Goal: Transaction & Acquisition: Book appointment/travel/reservation

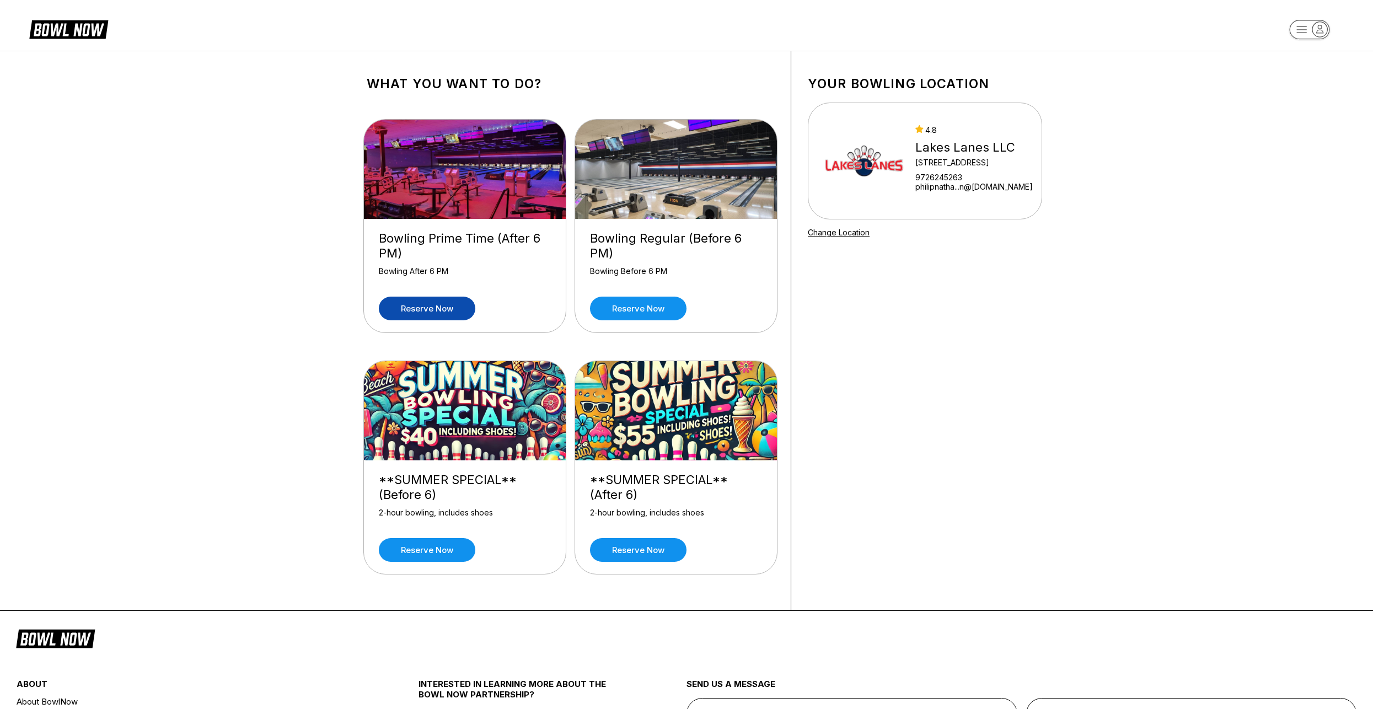
click at [451, 303] on link "Reserve now" at bounding box center [427, 309] width 96 height 24
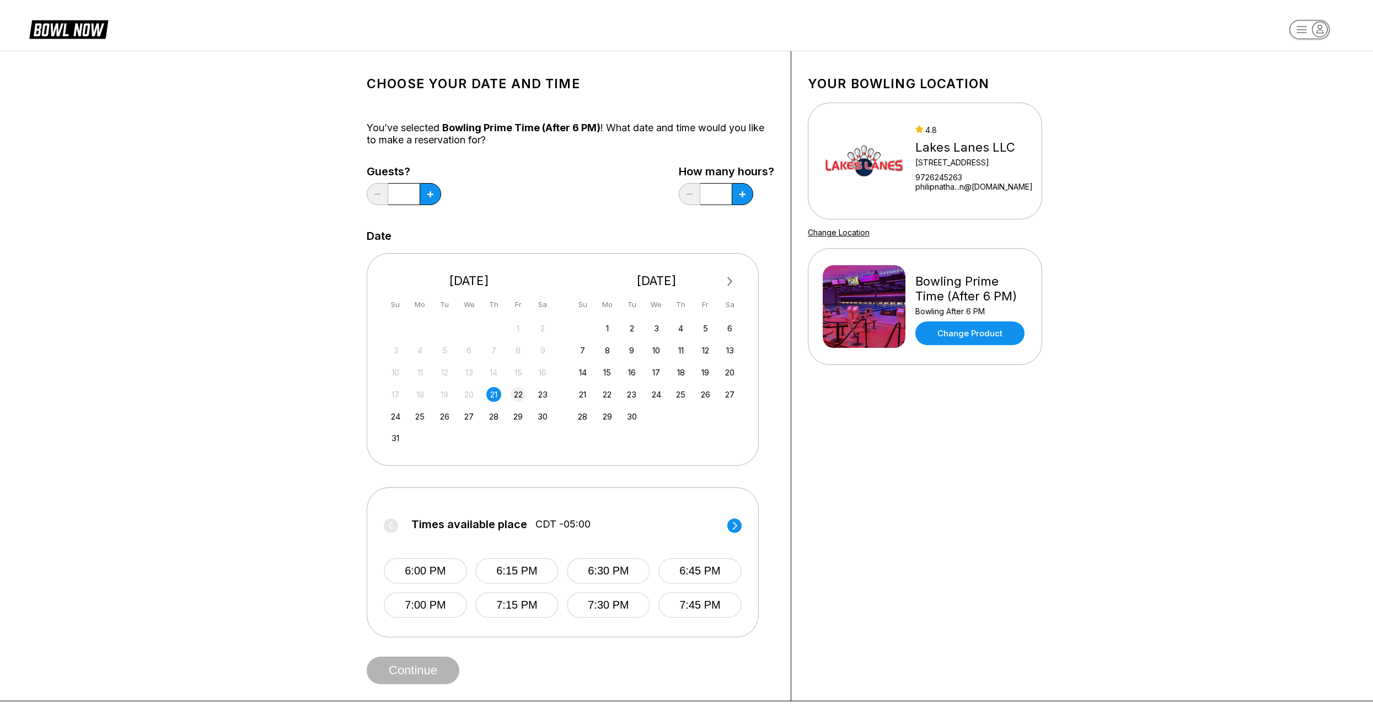
click at [520, 388] on div "22" at bounding box center [518, 394] width 15 height 15
click at [426, 195] on button at bounding box center [431, 194] width 22 height 22
type input "*"
click at [433, 197] on icon at bounding box center [430, 194] width 6 height 6
type input "****"
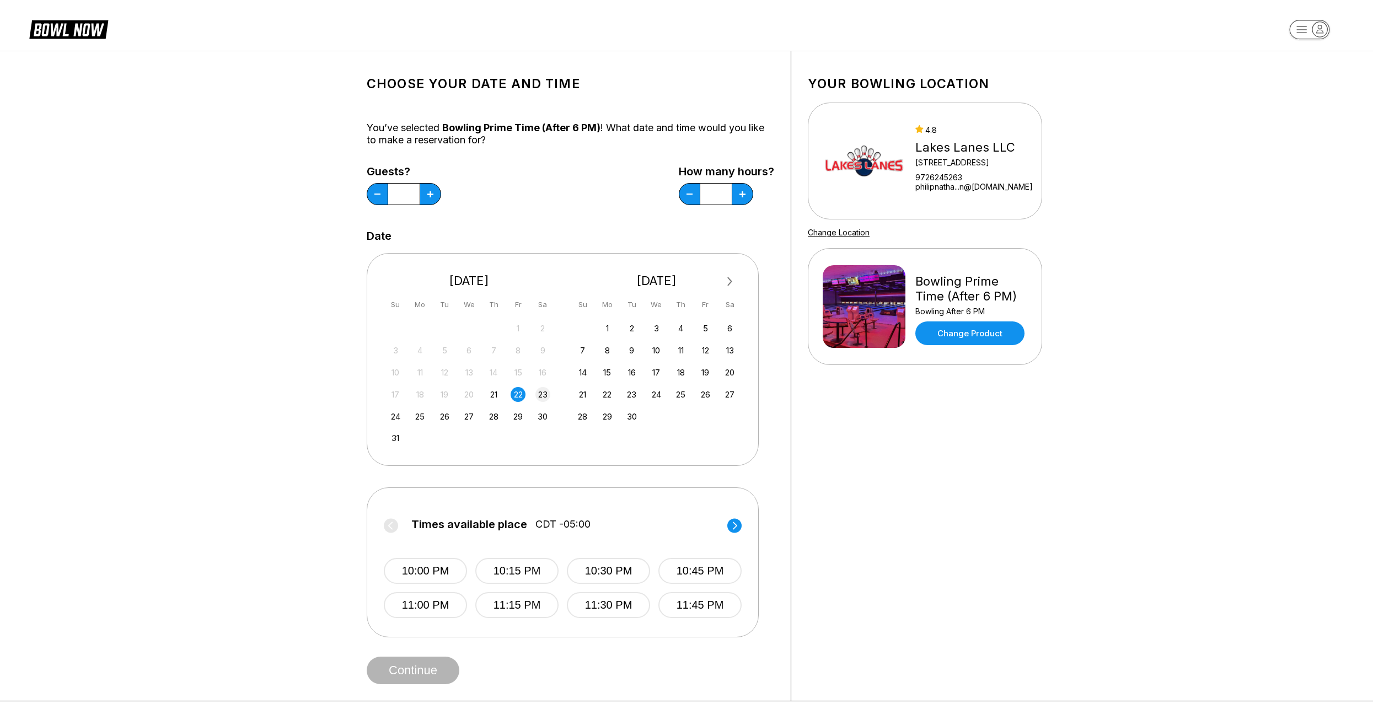
click at [548, 389] on div "23" at bounding box center [542, 394] width 15 height 15
click at [522, 395] on div "22" at bounding box center [518, 394] width 15 height 15
click at [543, 396] on div "23" at bounding box center [542, 394] width 15 height 15
click at [741, 526] on circle at bounding box center [734, 525] width 14 height 14
click at [630, 575] on button "8:30 PM" at bounding box center [608, 571] width 83 height 26
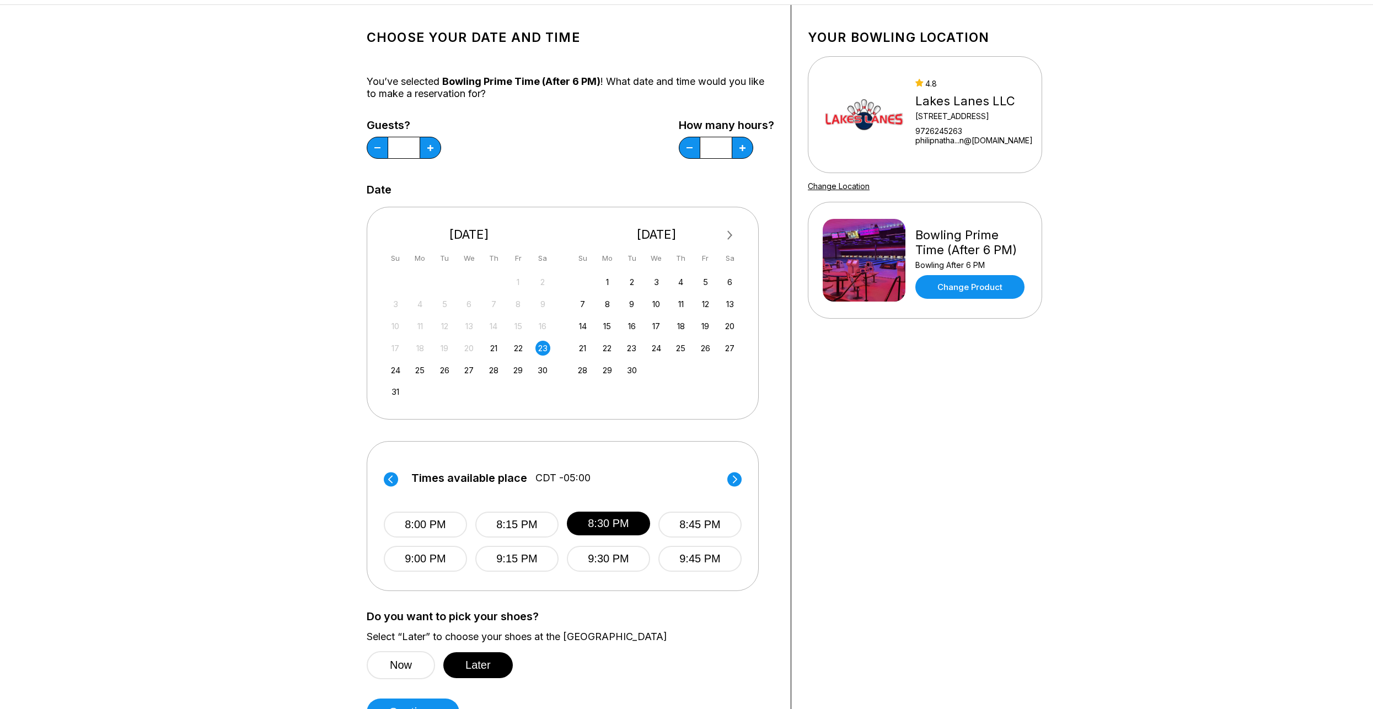
scroll to position [221, 0]
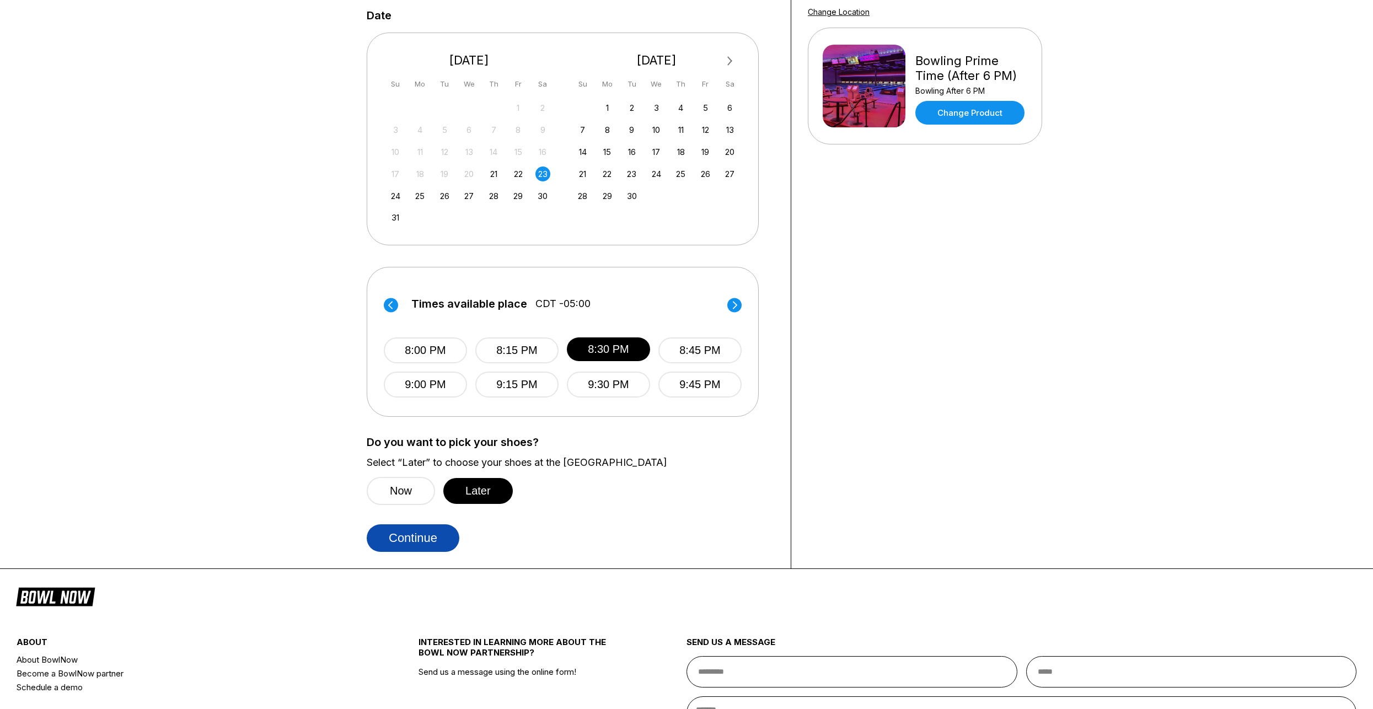
click at [431, 535] on button "Continue" at bounding box center [413, 538] width 93 height 28
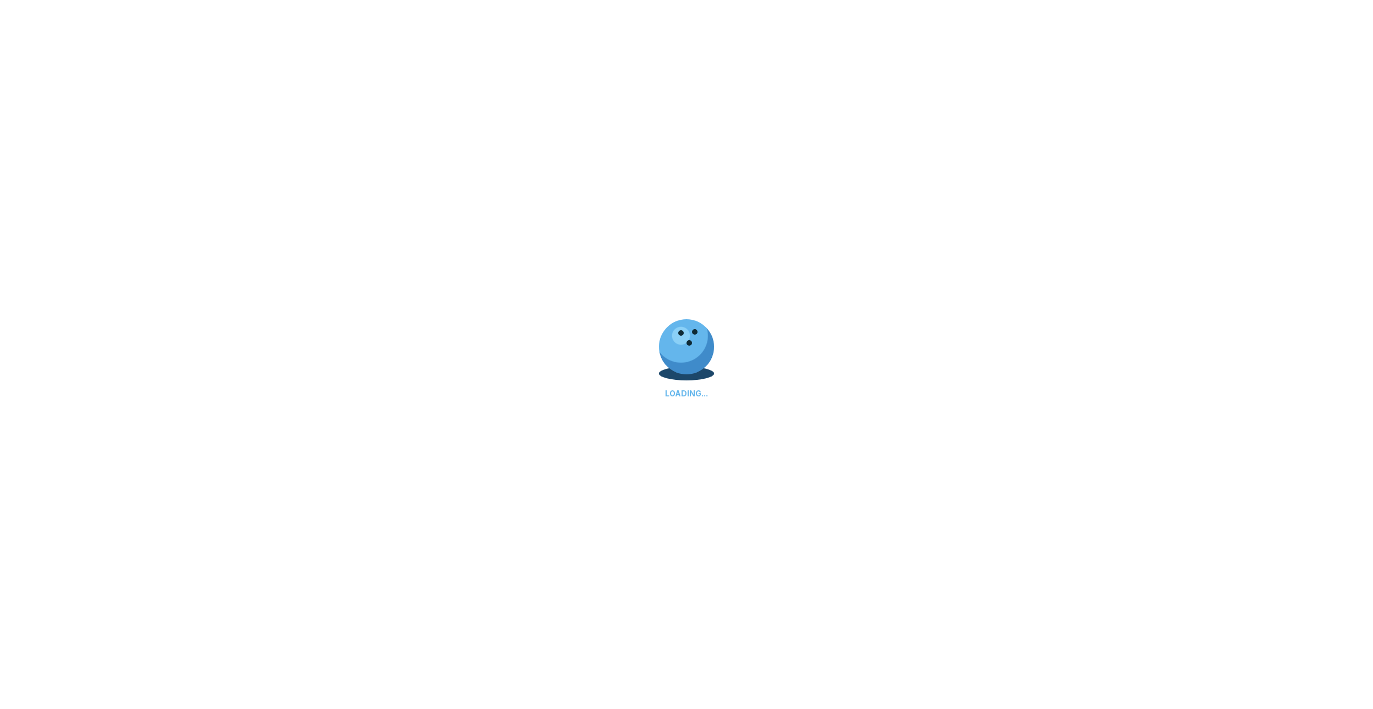
scroll to position [0, 0]
select select "**"
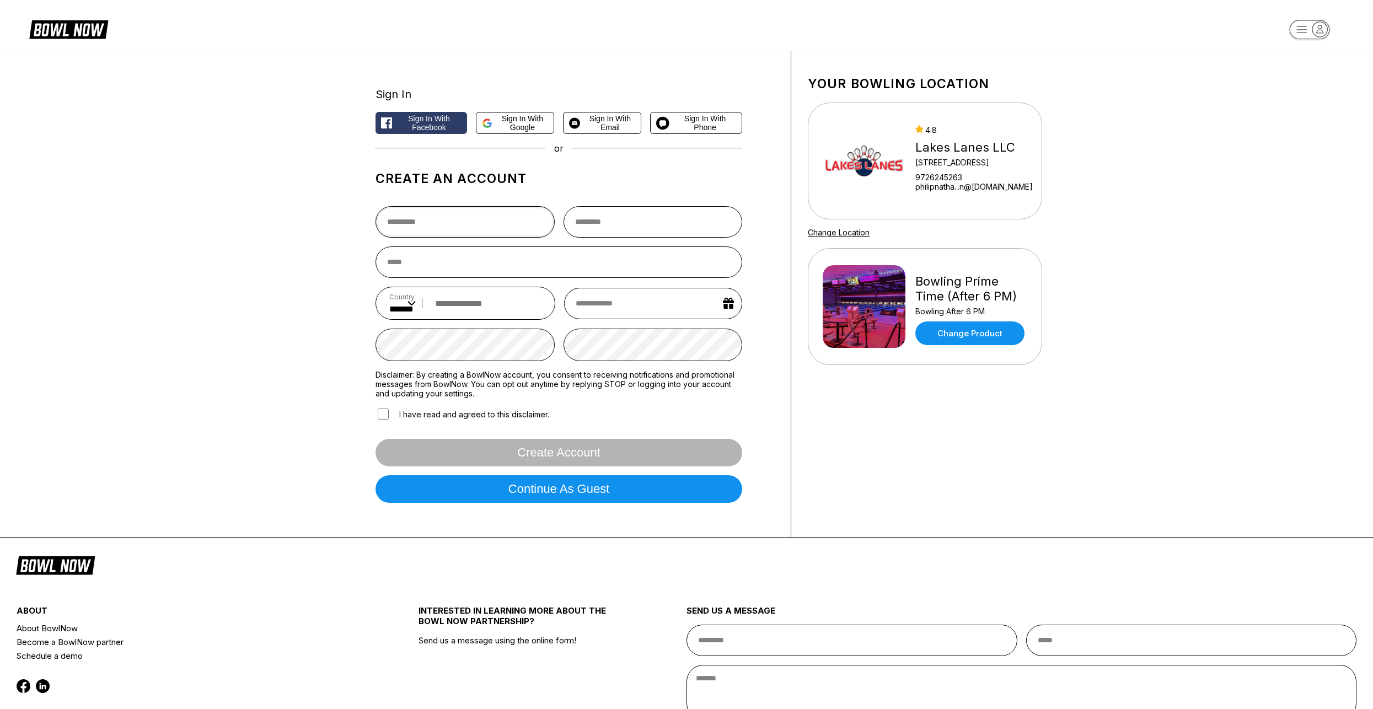
click at [454, 216] on input "text" at bounding box center [464, 221] width 179 height 31
type input "*******"
type input "**********"
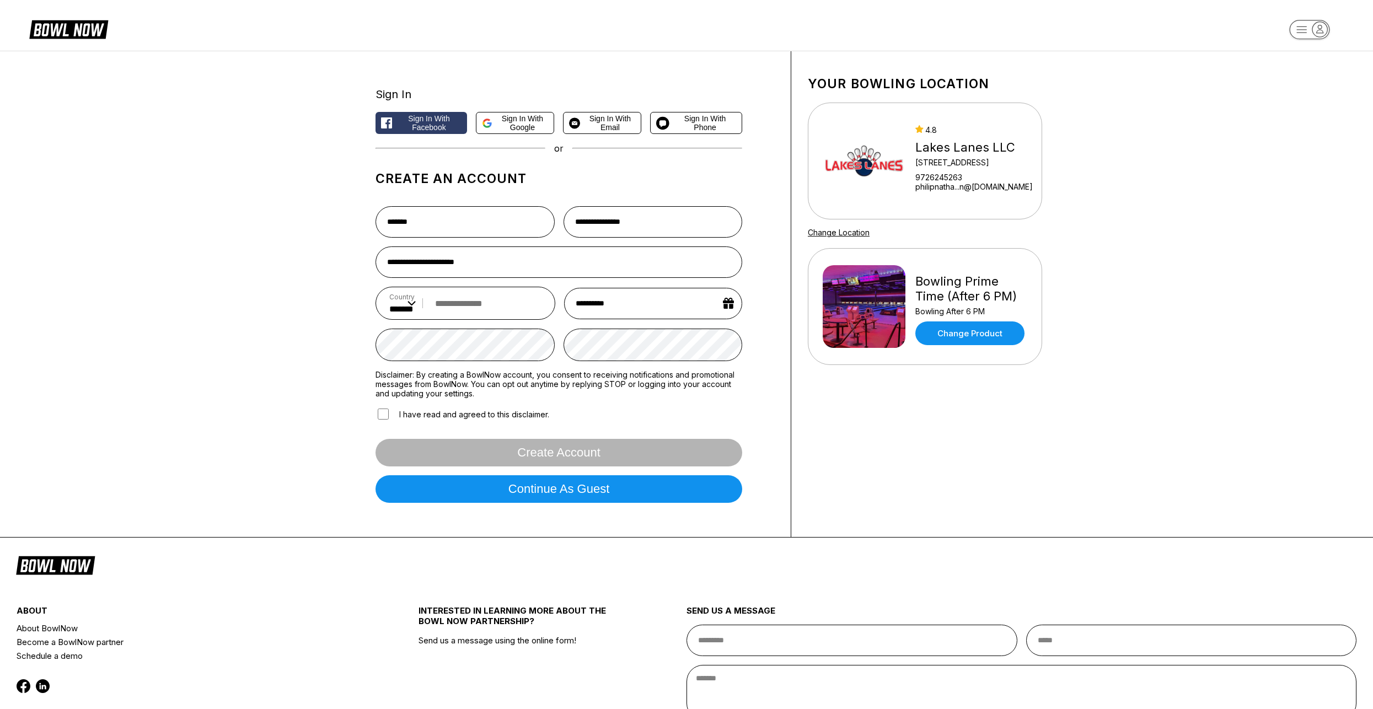
click at [462, 314] on input "tel" at bounding box center [486, 303] width 112 height 20
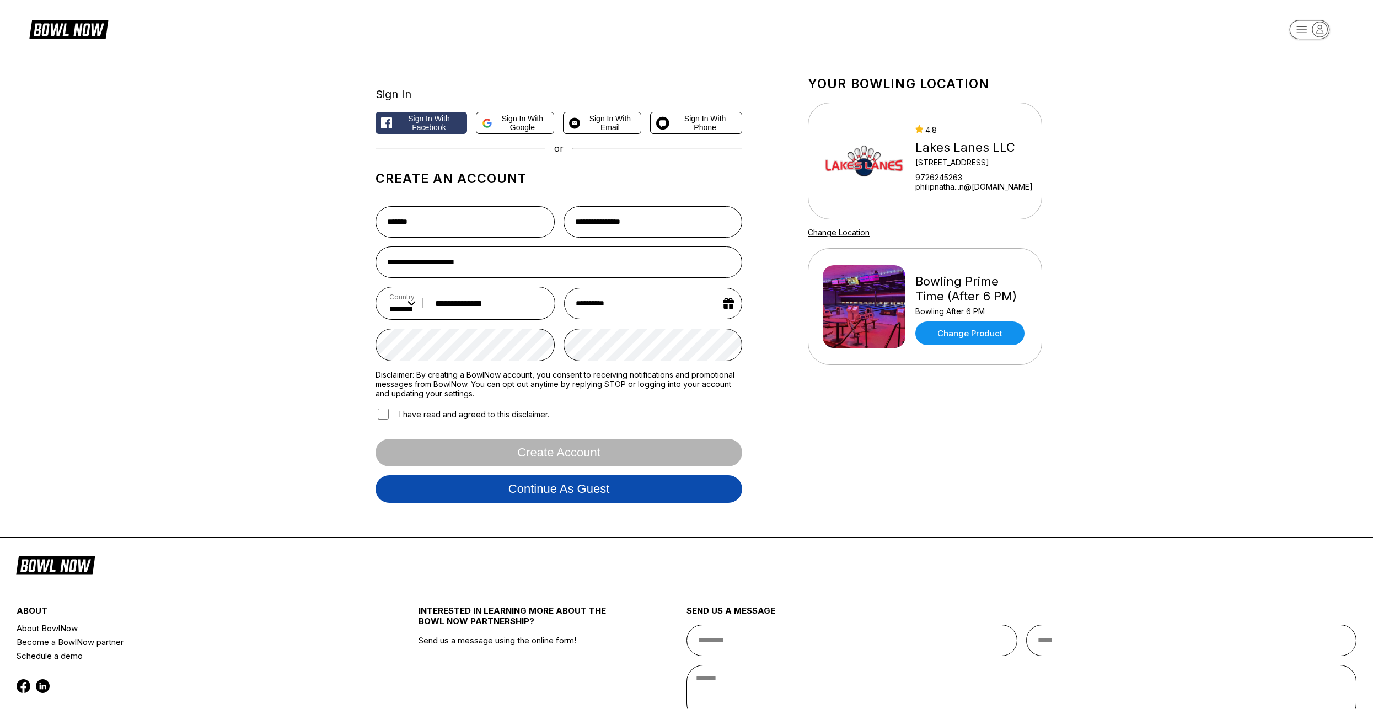
type input "**********"
click at [508, 493] on button "Continue as guest" at bounding box center [558, 489] width 367 height 28
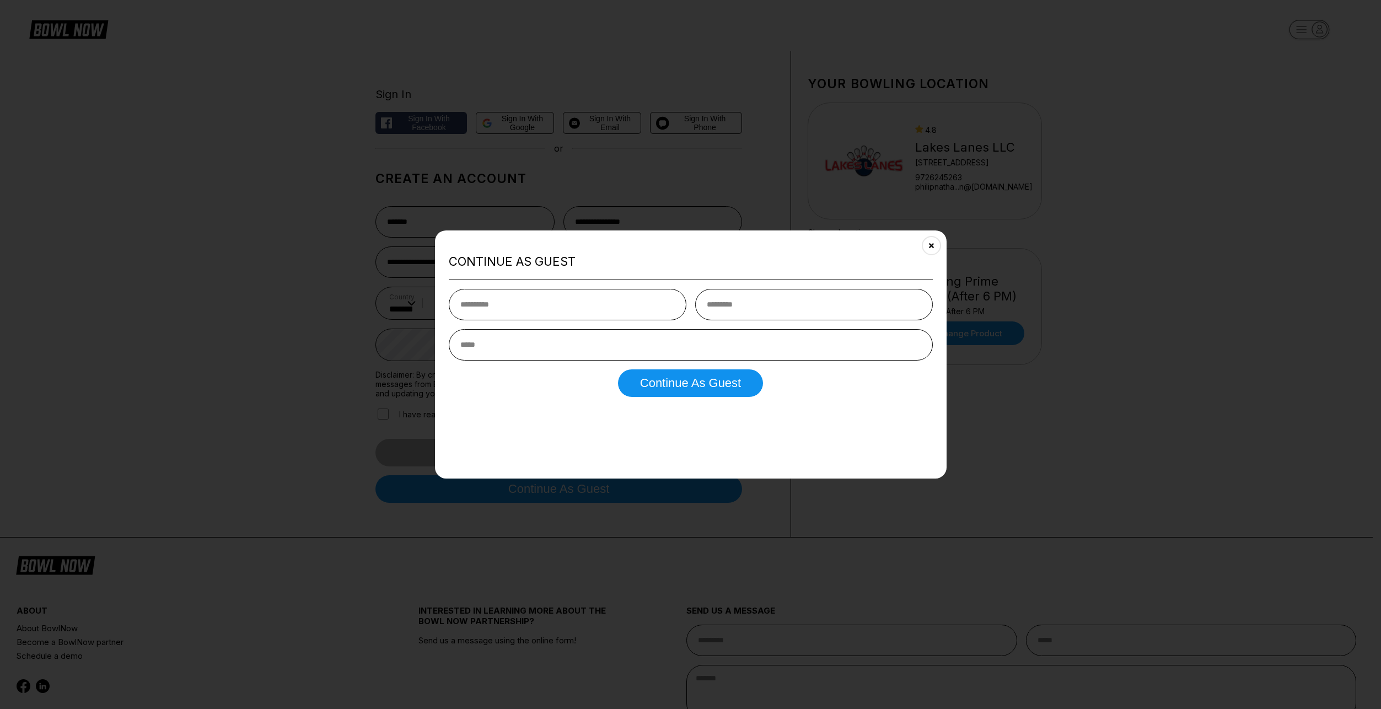
click at [540, 306] on input "text" at bounding box center [568, 303] width 238 height 31
type input "*******"
type input "**********"
click at [682, 387] on button "Continue as Guest" at bounding box center [690, 383] width 145 height 28
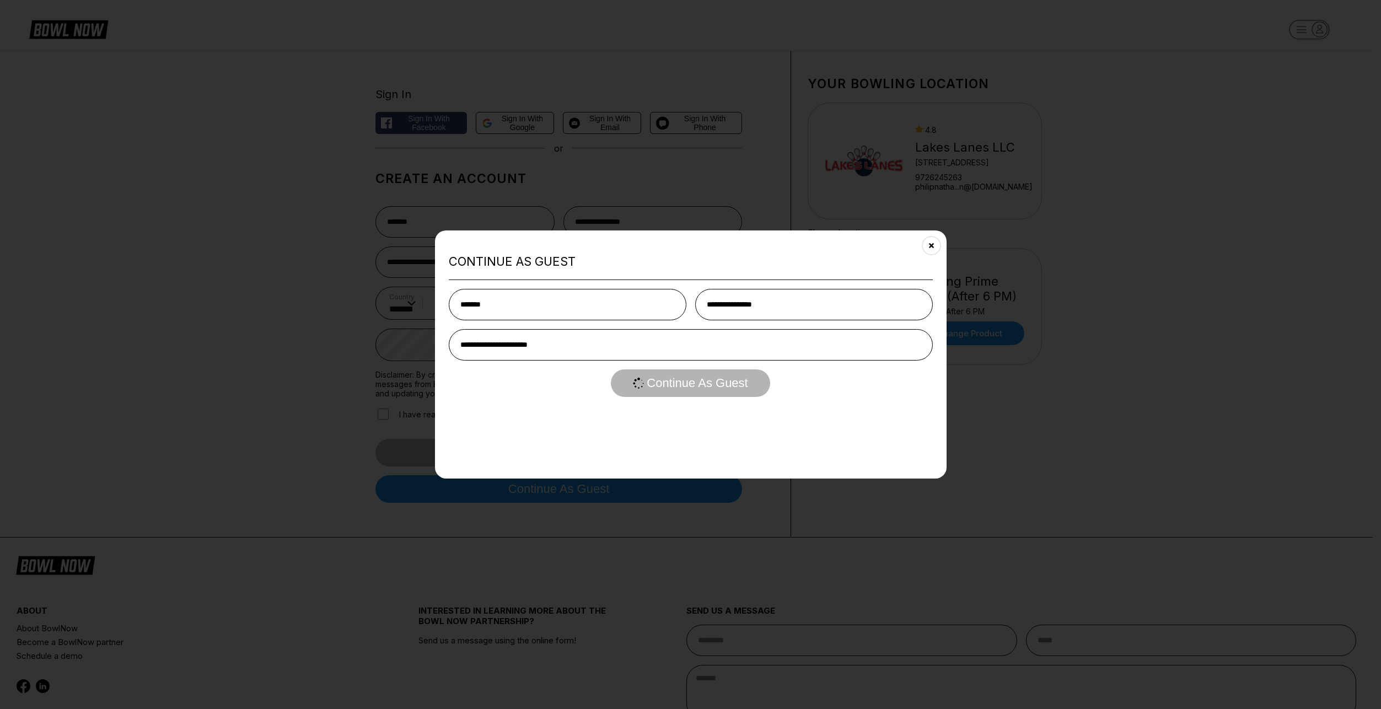
select select "**"
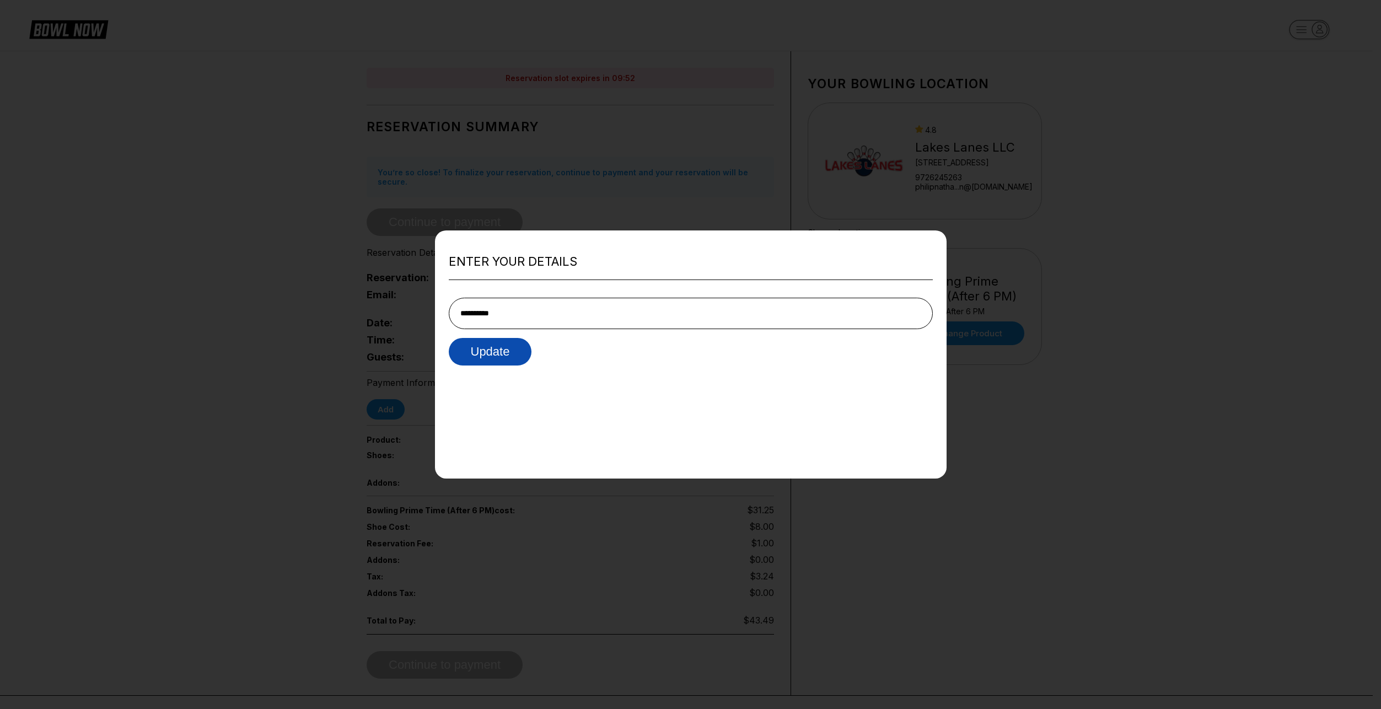
type input "**********"
click at [507, 356] on button "Update" at bounding box center [490, 351] width 83 height 28
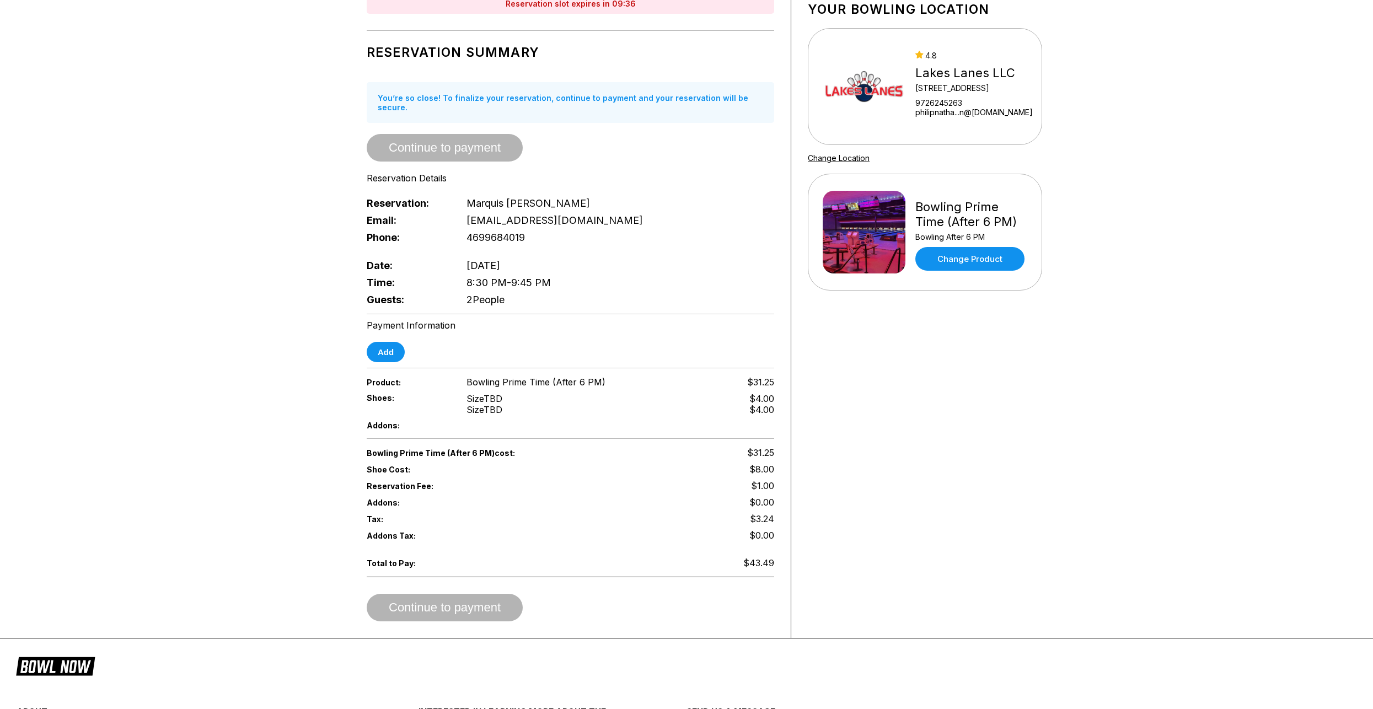
scroll to position [55, 0]
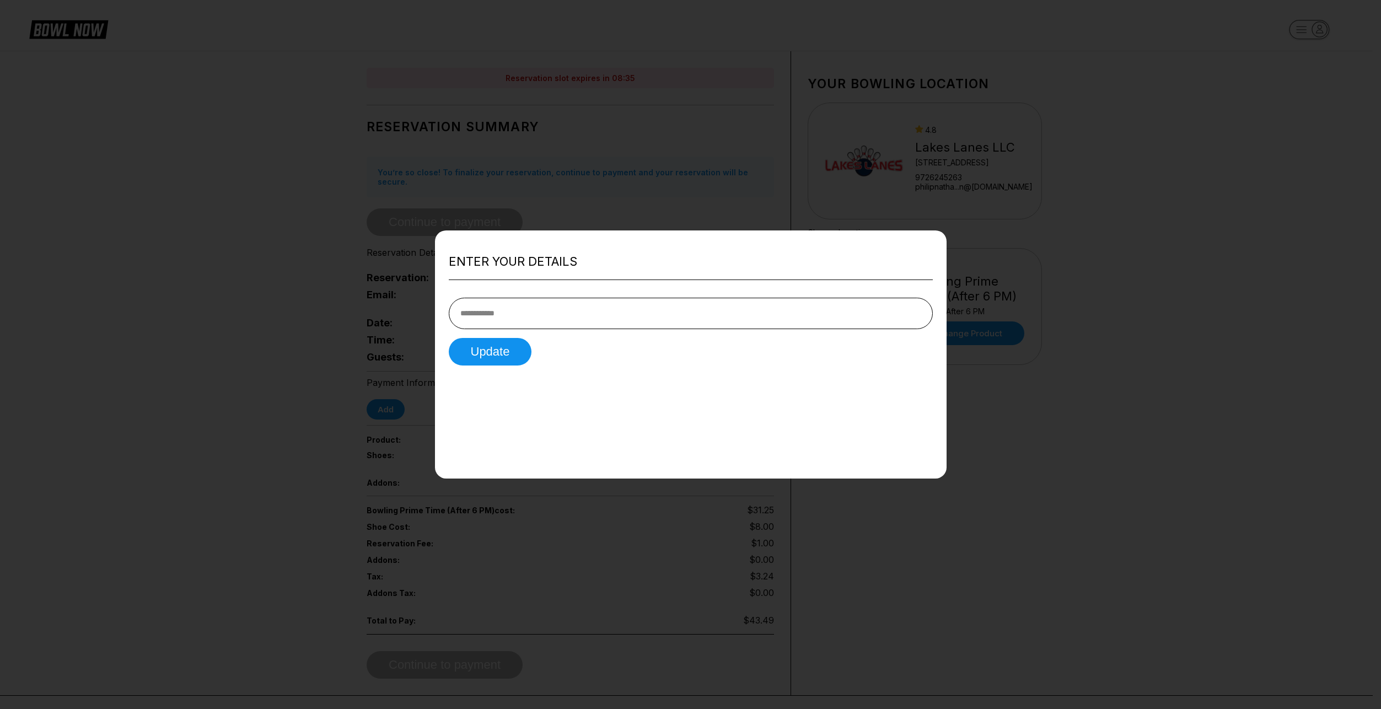
drag, startPoint x: 560, startPoint y: 300, endPoint x: 568, endPoint y: 304, distance: 9.4
type input "***"
click at [449, 337] on button "Update" at bounding box center [490, 351] width 83 height 28
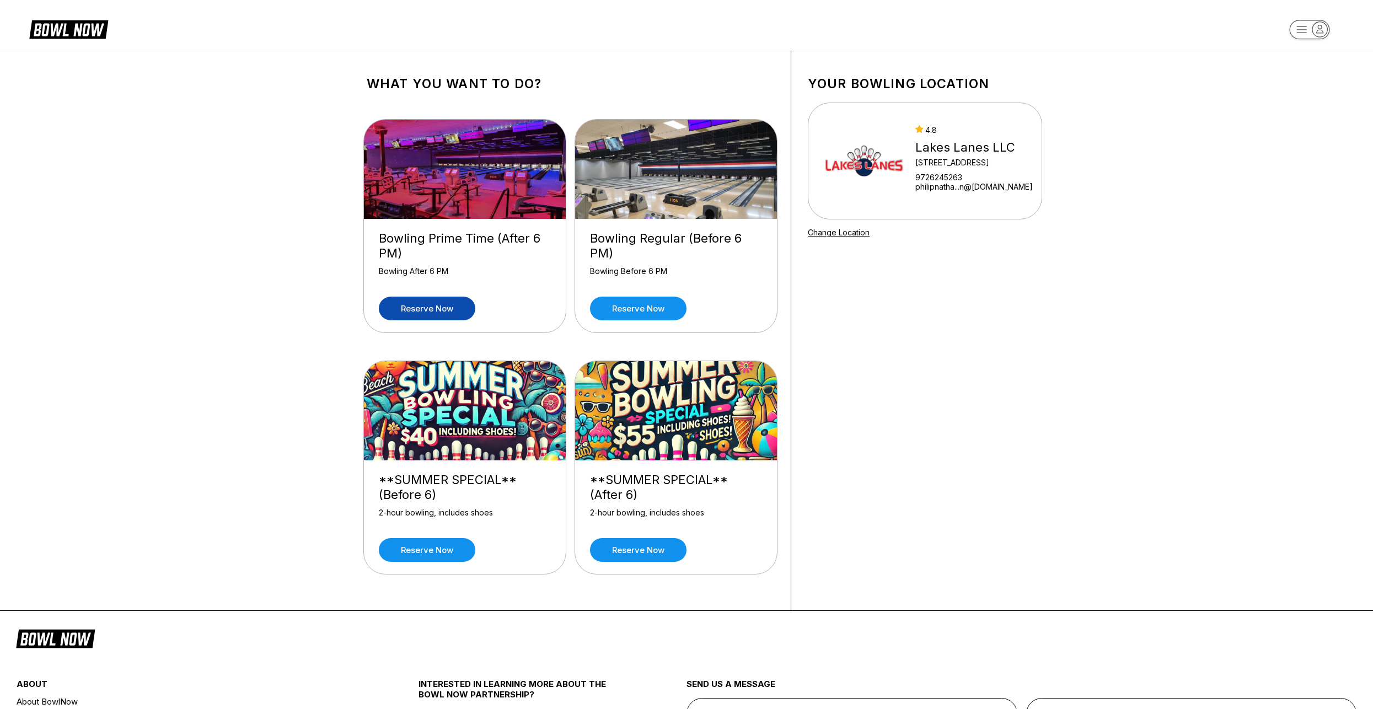
click at [423, 305] on link "Reserve now" at bounding box center [427, 309] width 96 height 24
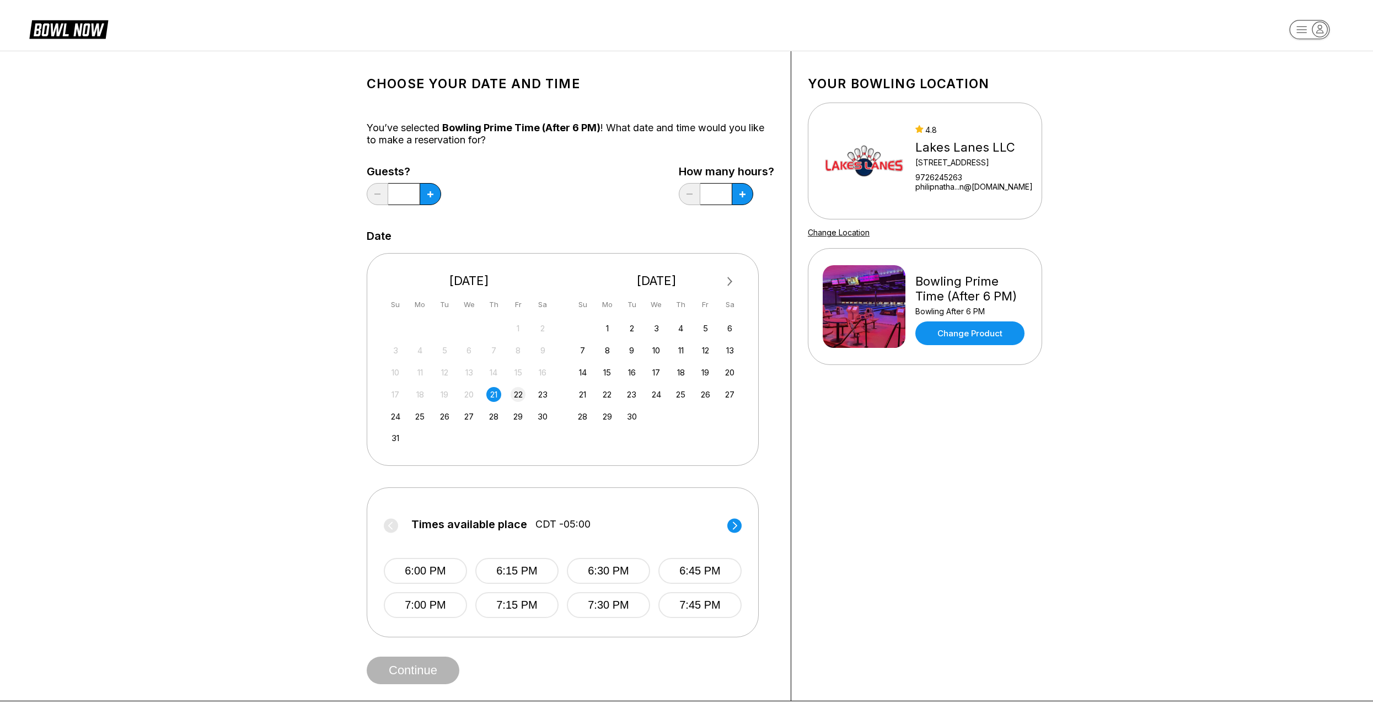
click at [518, 394] on div "22" at bounding box center [518, 394] width 15 height 15
click at [503, 395] on div "17 18 19 20 21 22 23" at bounding box center [469, 393] width 165 height 17
click at [495, 394] on div "21" at bounding box center [493, 394] width 15 height 15
click at [517, 400] on div "22" at bounding box center [518, 394] width 15 height 15
click at [733, 522] on circle at bounding box center [734, 525] width 14 height 14
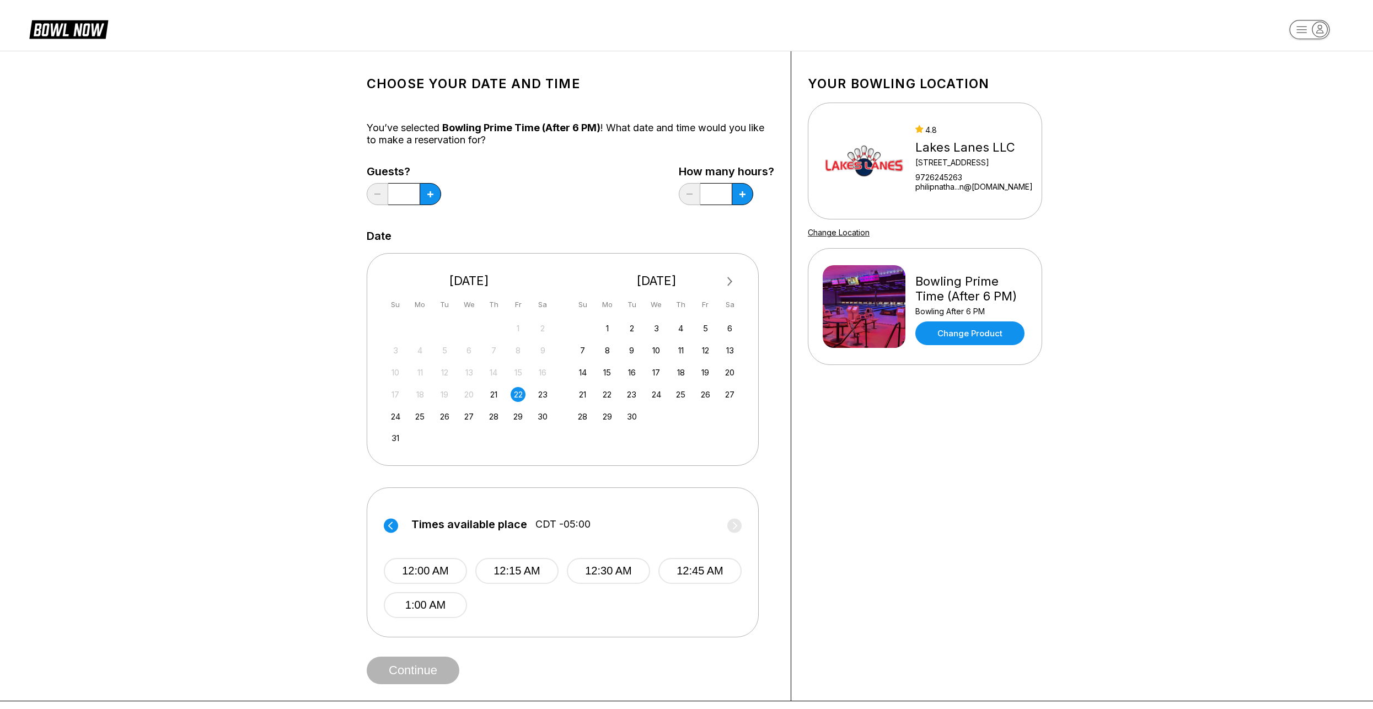
click at [384, 525] on circle at bounding box center [391, 525] width 14 height 14
click at [741, 532] on icon at bounding box center [734, 525] width 14 height 15
click at [394, 526] on circle at bounding box center [391, 525] width 14 height 14
click at [541, 398] on div "23" at bounding box center [542, 394] width 15 height 15
click at [731, 526] on circle at bounding box center [734, 525] width 14 height 14
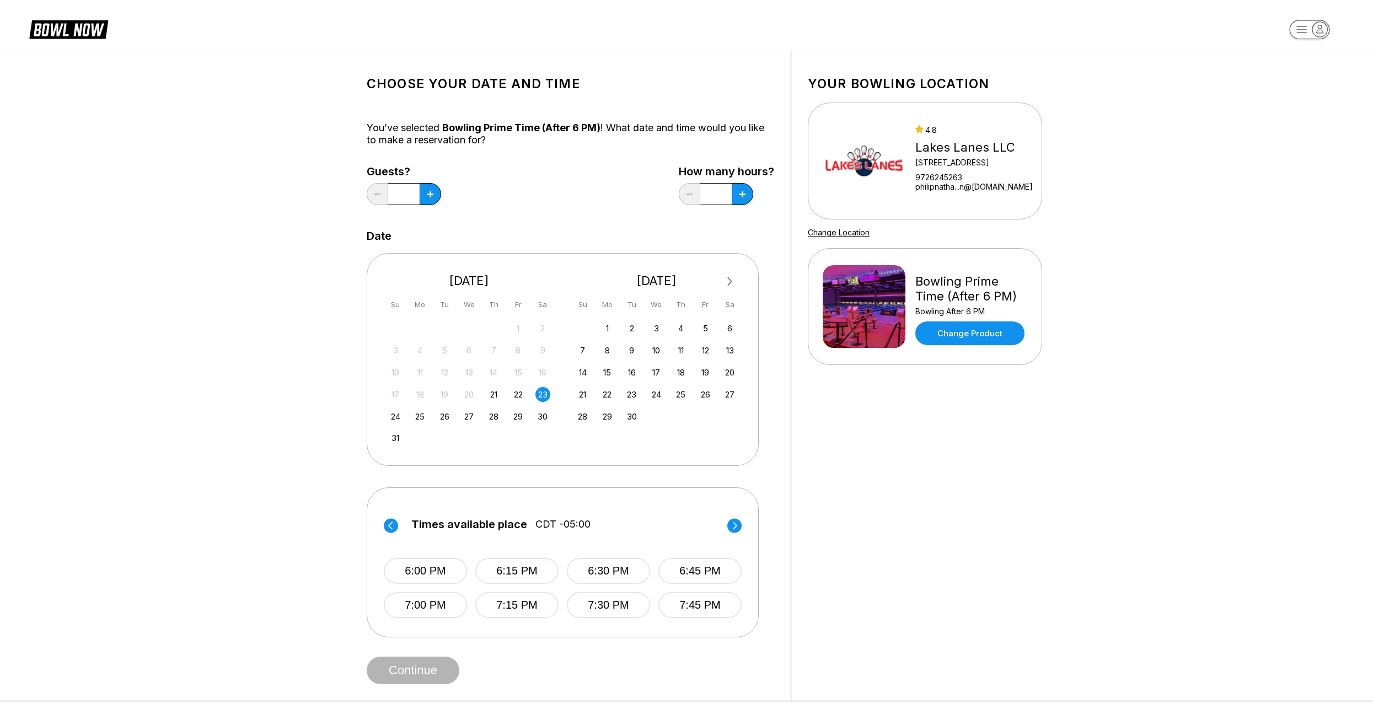
click at [734, 525] on circle at bounding box center [734, 525] width 14 height 14
click at [394, 526] on circle at bounding box center [391, 525] width 14 height 14
click at [597, 566] on button "8:30 PM" at bounding box center [608, 571] width 83 height 26
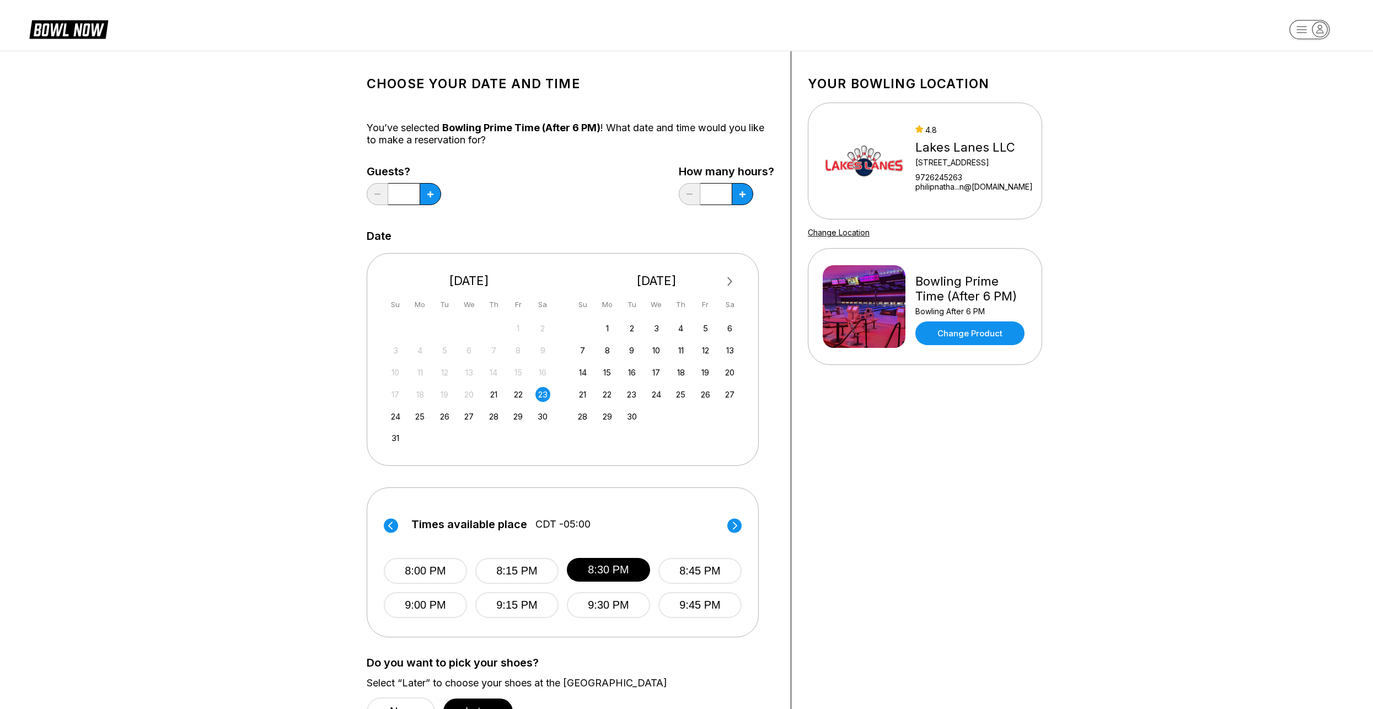
click at [393, 522] on circle at bounding box center [391, 525] width 14 height 14
click at [588, 575] on button "6:30 PM" at bounding box center [608, 571] width 83 height 26
click at [441, 192] on button at bounding box center [431, 194] width 22 height 22
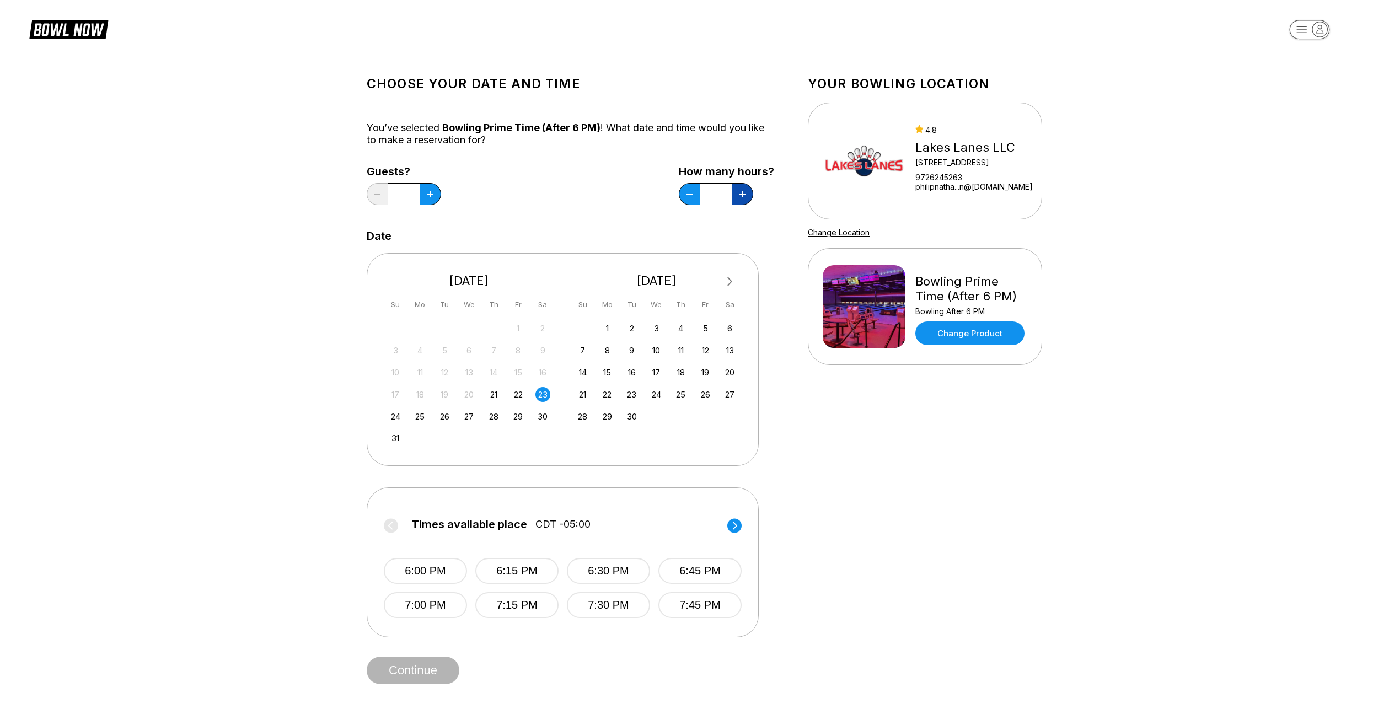
click at [441, 201] on button at bounding box center [431, 194] width 22 height 22
type input "***"
click at [611, 568] on button "6:30 PM" at bounding box center [608, 571] width 83 height 26
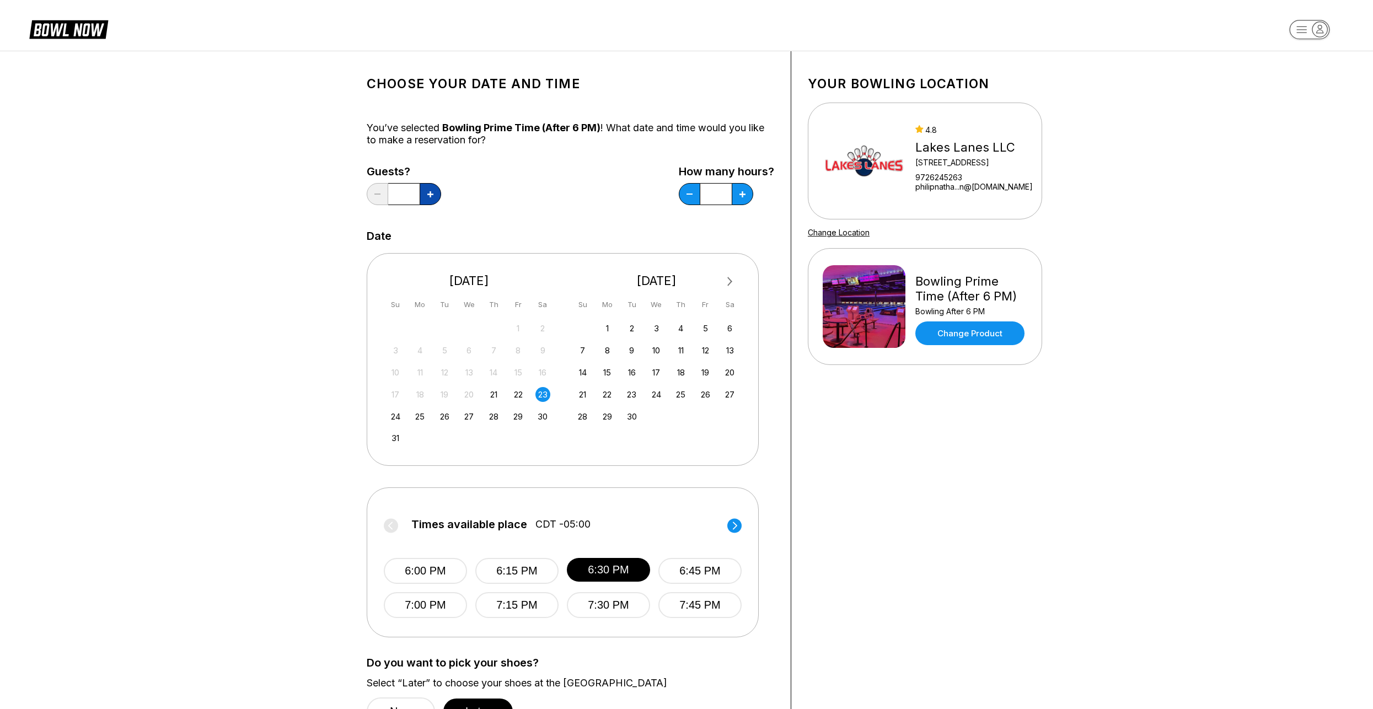
click at [432, 202] on button at bounding box center [431, 194] width 22 height 22
type input "*"
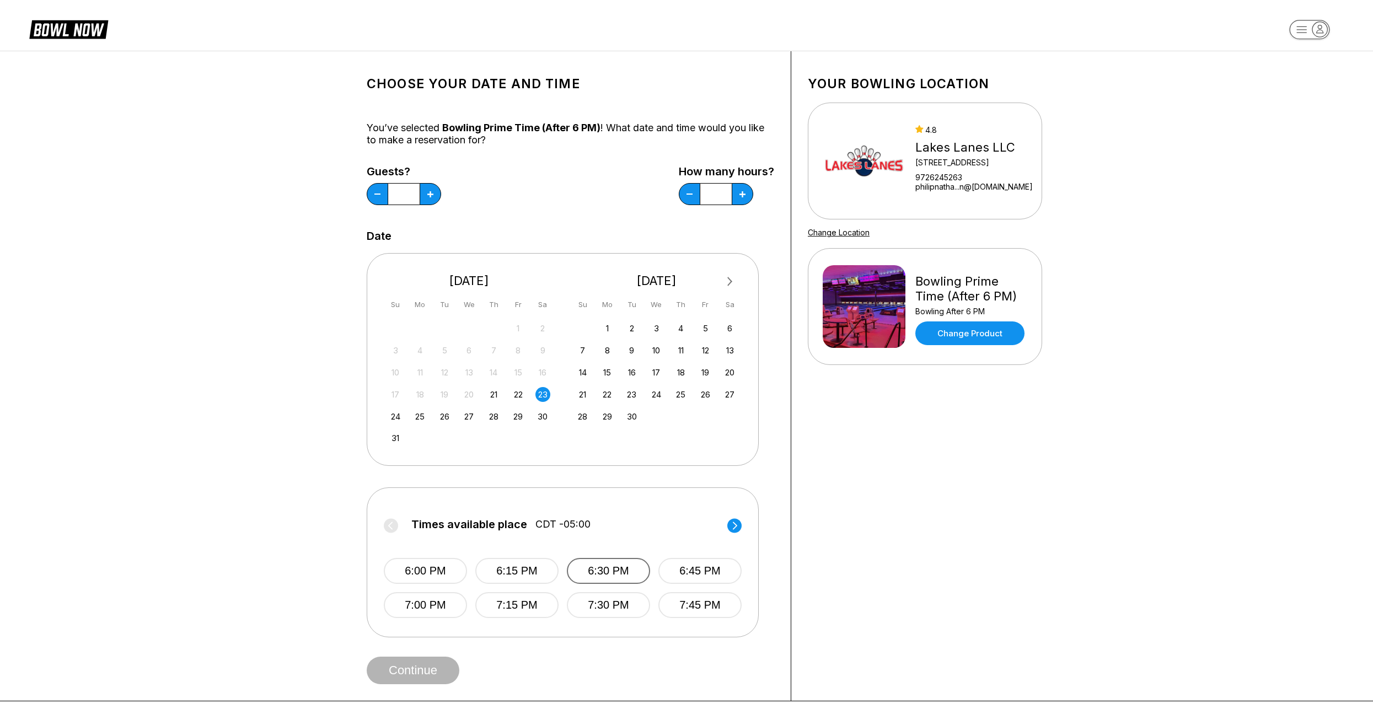
click at [621, 567] on button "6:30 PM" at bounding box center [608, 571] width 83 height 26
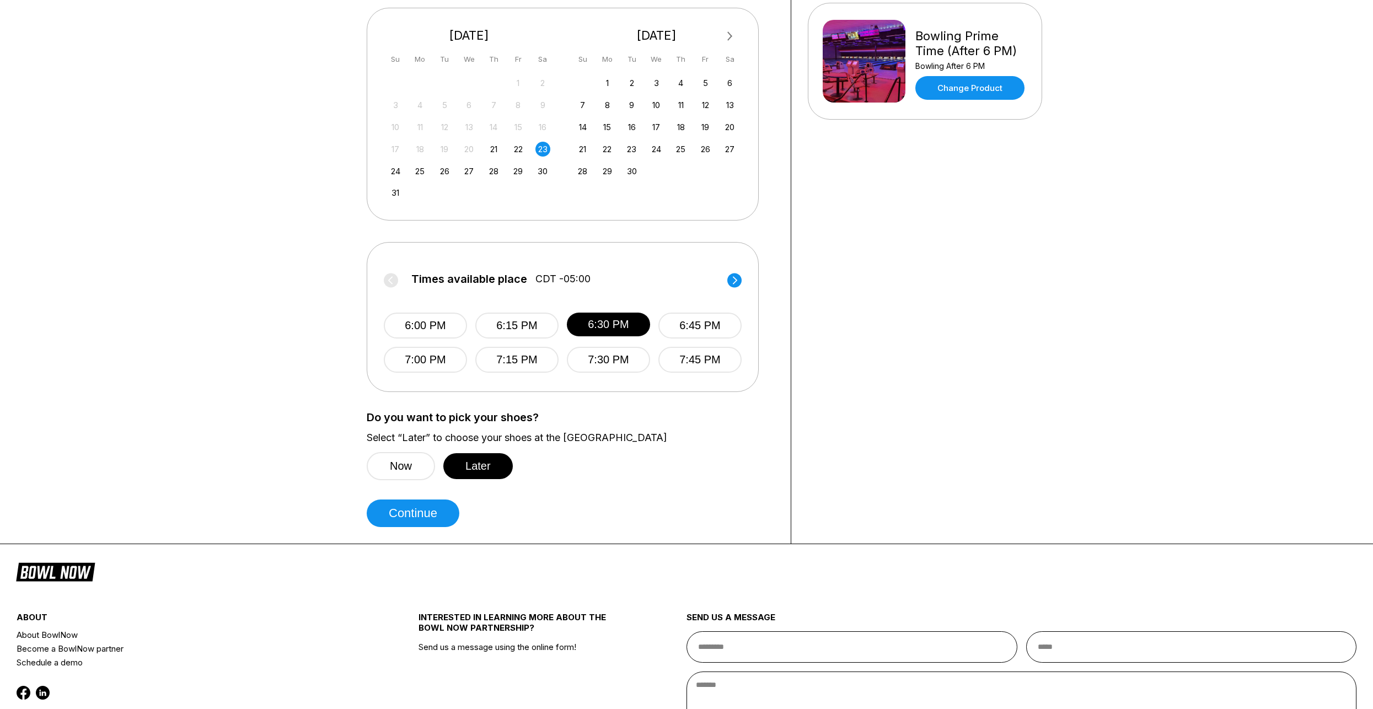
scroll to position [276, 0]
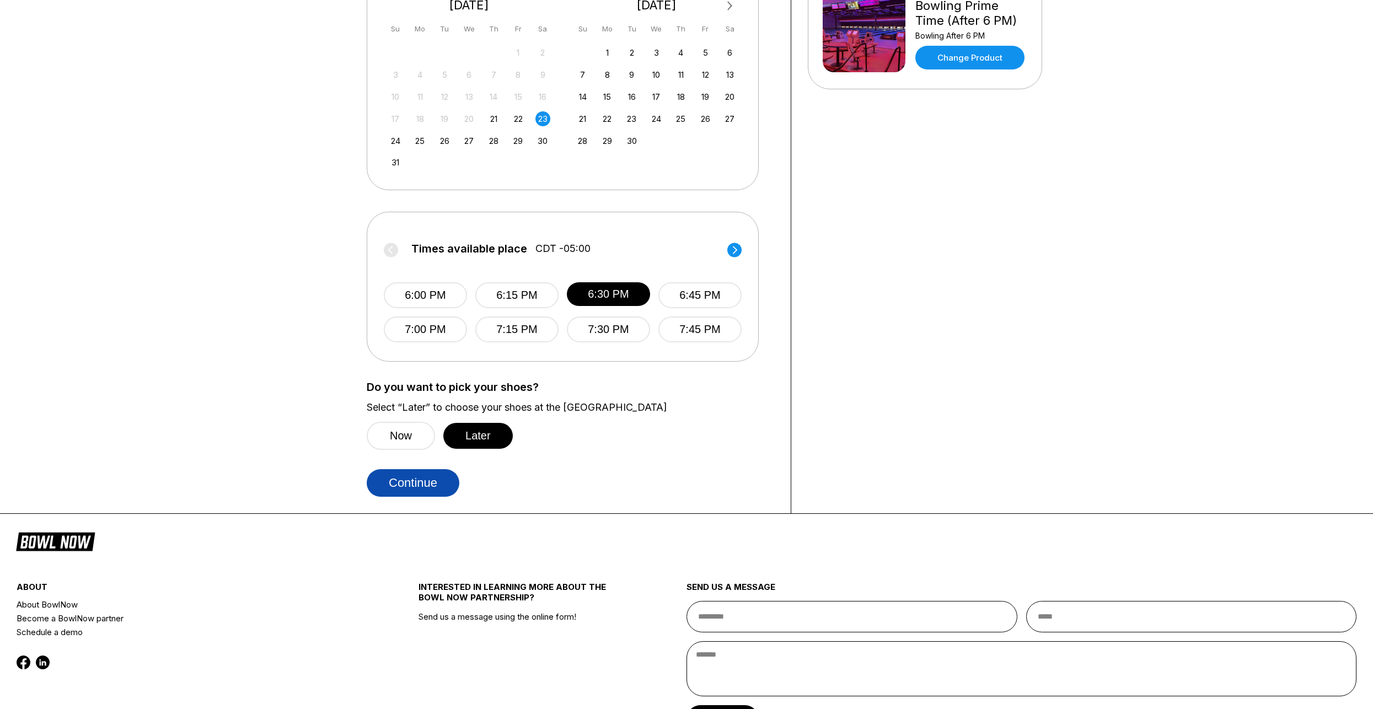
click at [425, 480] on button "Continue" at bounding box center [413, 483] width 93 height 28
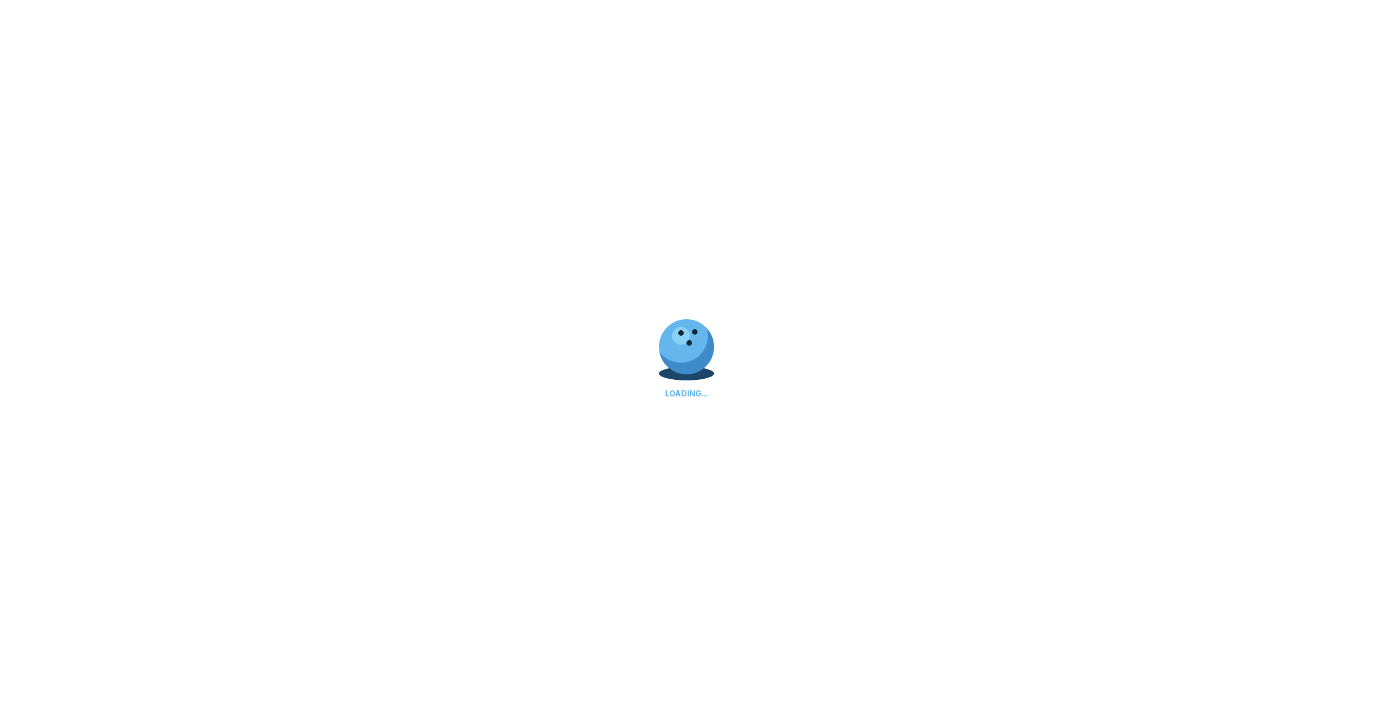
scroll to position [0, 0]
